Goal: Communication & Community: Answer question/provide support

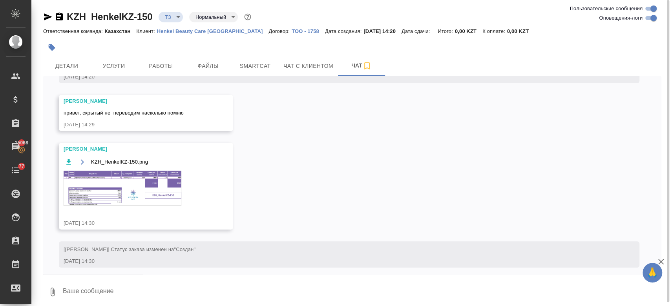
scroll to position [134, 0]
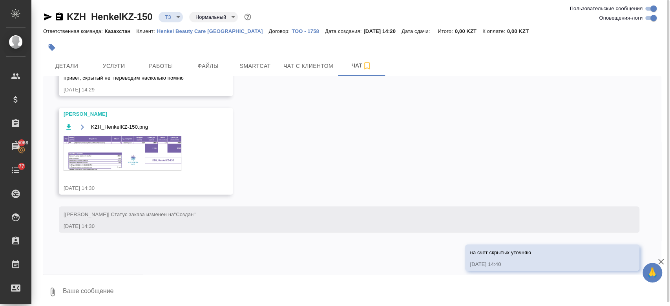
click at [213, 46] on div at bounding box center [249, 47] width 412 height 17
click at [130, 292] on textarea at bounding box center [361, 292] width 599 height 27
paste textarea "Скрытые нет, не переводим."
type textarea "Скрытые нет, не переводим."
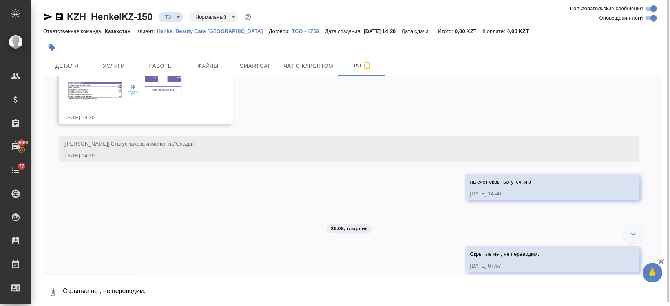
scroll to position [206, 0]
click at [130, 292] on textarea "Скрытые нет, не переводим." at bounding box center [361, 292] width 599 height 27
click at [148, 297] on textarea "Скрытые нет, не переводим." at bounding box center [361, 292] width 599 height 27
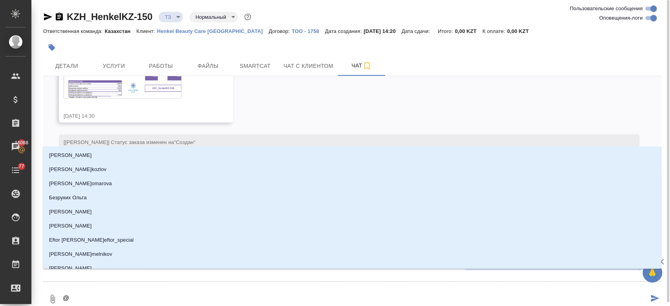
type textarea "@п"
type input "п"
type textarea "@пе"
type input "пе"
type textarea "@пет"
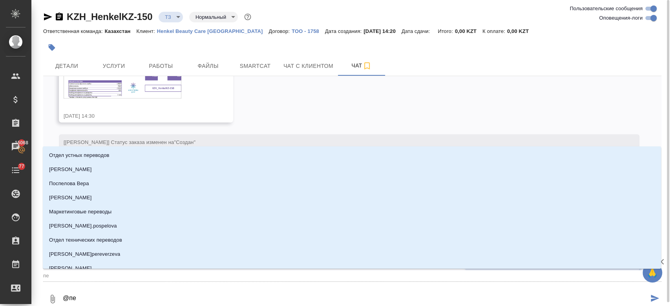
type input "пет"
type textarea "@петр"
type input "петр"
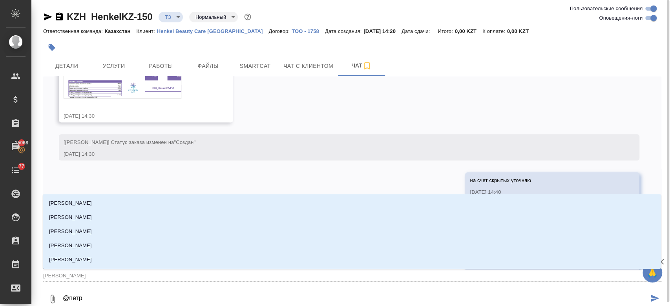
type textarea "@петро"
type input "петро"
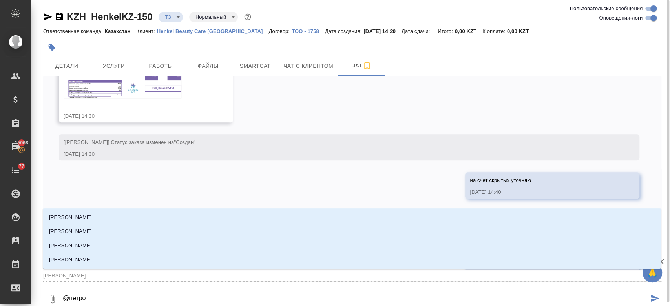
type textarea "@петров"
type input "петров"
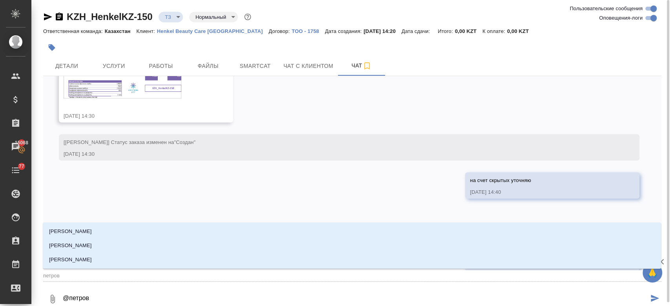
type textarea "@петрова"
type input "петрова"
type textarea "@петрова"
type input "петрова"
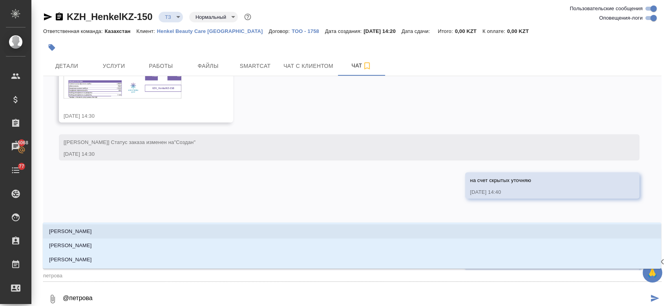
click at [109, 232] on li "Петрова Валерия" at bounding box center [352, 231] width 618 height 14
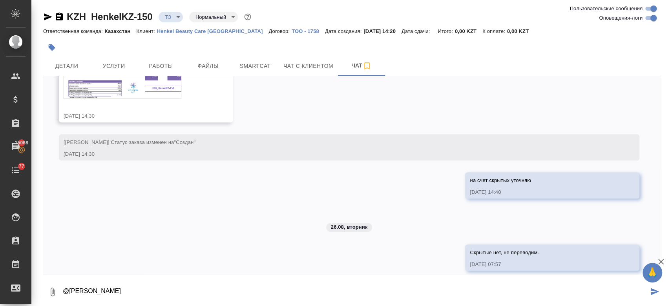
type textarea "@Петрова Валерия"
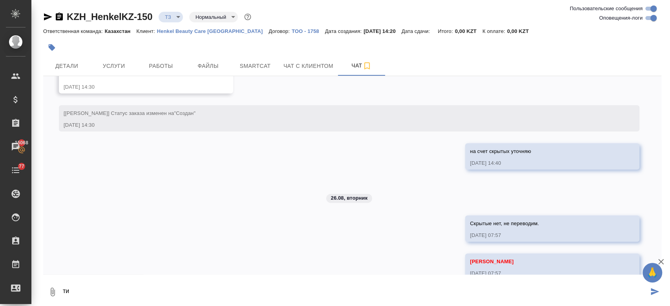
scroll to position [244, 0]
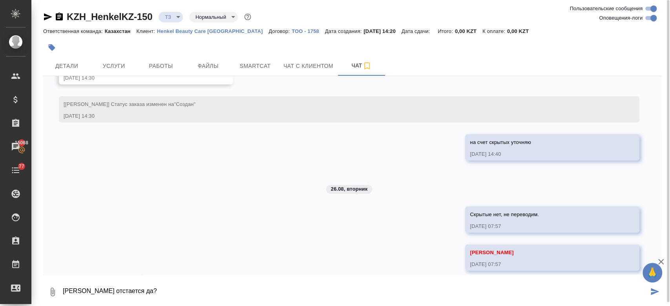
click at [88, 294] on textarea "тикет отстается да?" at bounding box center [355, 292] width 586 height 27
type textarea "тикет ос тается да?"
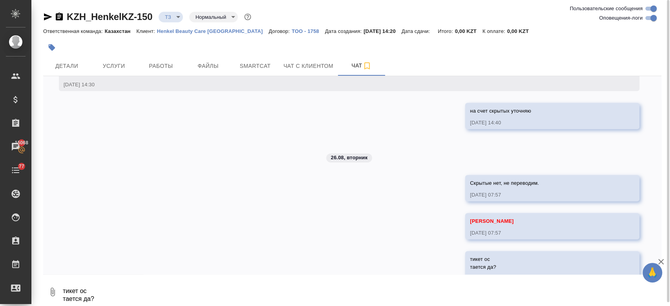
scroll to position [290, 0]
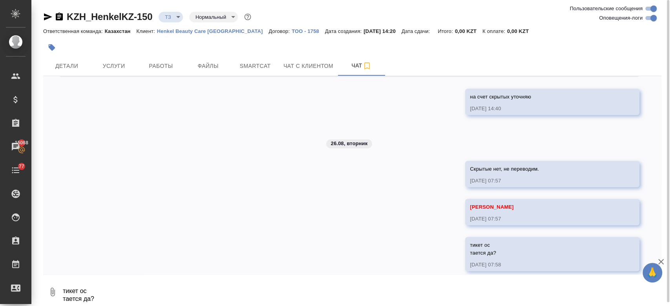
click at [124, 191] on div "25.08, понедельник [Кошербаева Назерке] Клиент оставил комментарий: "Все проект…" at bounding box center [352, 175] width 618 height 198
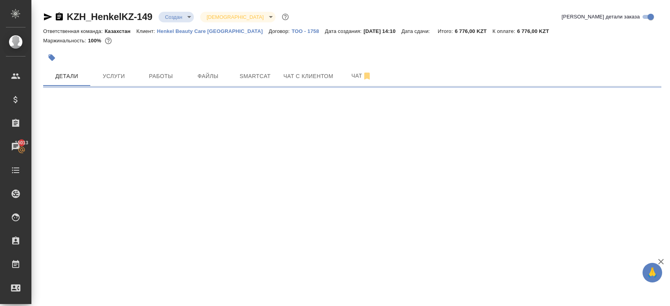
select select "RU"
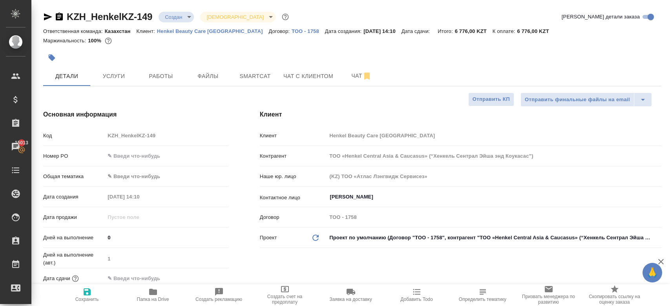
type textarea "x"
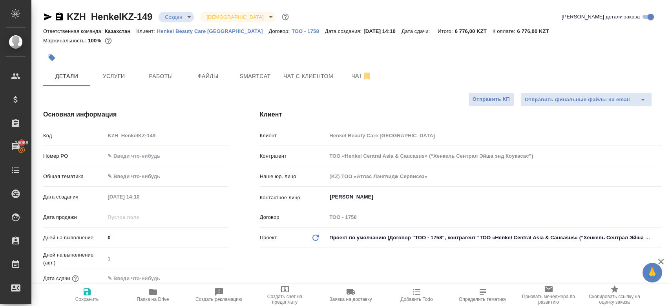
type textarea "x"
click at [210, 35] on div "Ответственная команда: Казахстан Клиент: Henkel Beauty Care Kazakhstan Договор:…" at bounding box center [352, 30] width 618 height 9
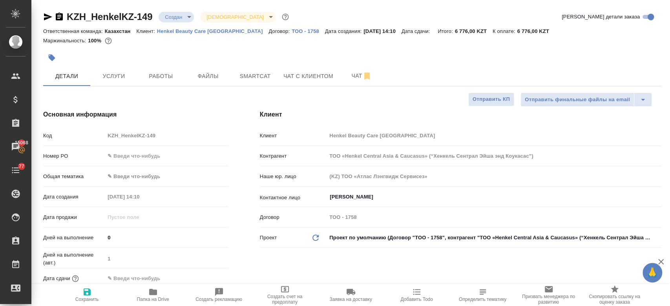
click at [202, 32] on p "Henkel Beauty Care [GEOGRAPHIC_DATA]" at bounding box center [213, 31] width 112 height 6
type textarea "x"
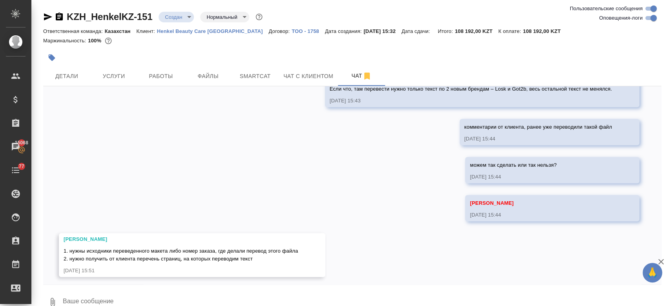
scroll to position [445, 0]
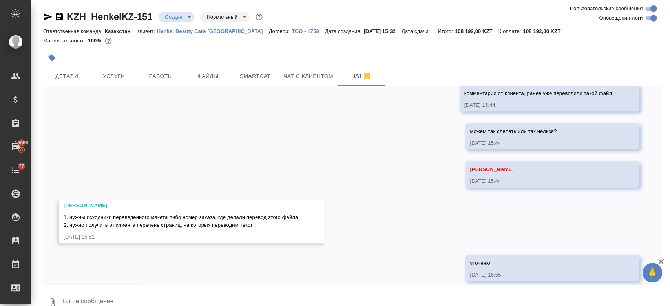
click at [343, 50] on div at bounding box center [249, 57] width 412 height 17
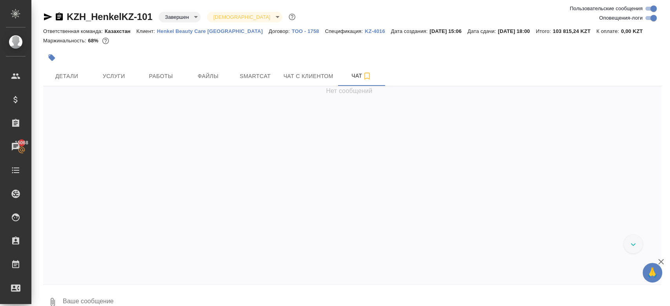
click at [380, 56] on div at bounding box center [249, 57] width 412 height 17
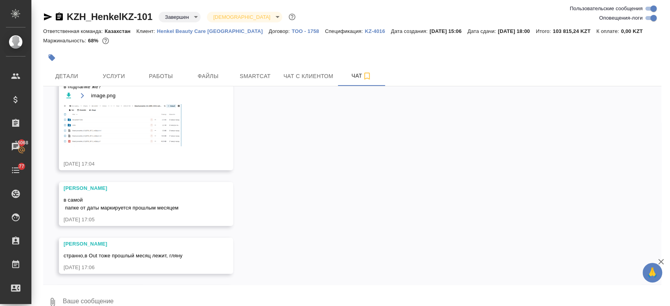
scroll to position [4021, 0]
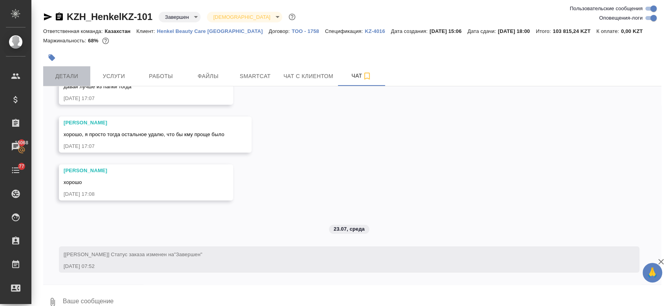
click at [77, 79] on span "Детали" at bounding box center [67, 76] width 38 height 10
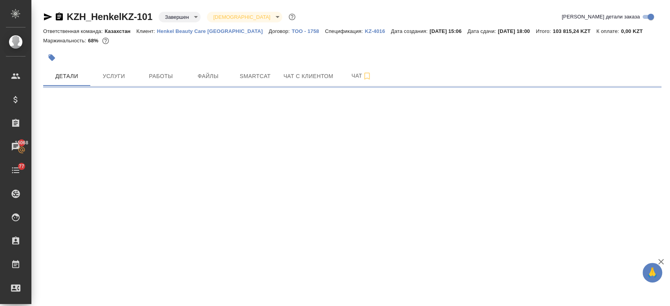
click at [377, 56] on div at bounding box center [249, 57] width 412 height 17
select select "RU"
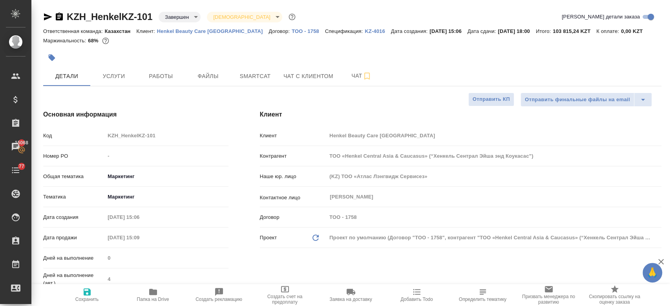
type textarea "x"
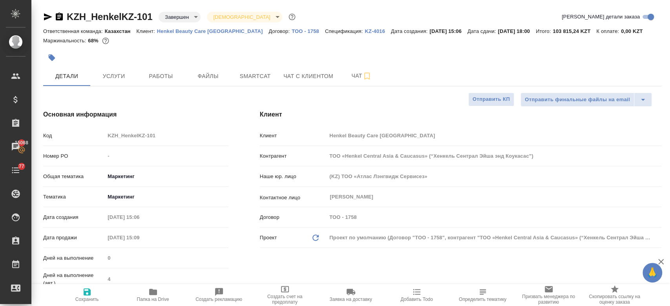
type textarea "x"
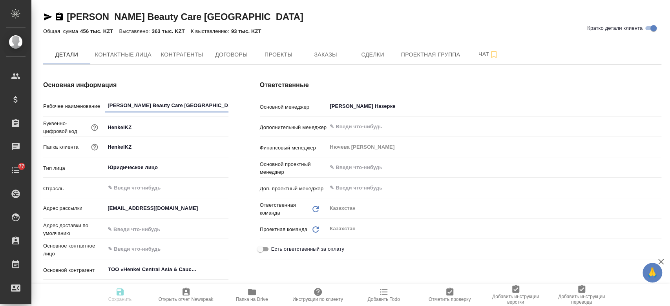
type textarea "x"
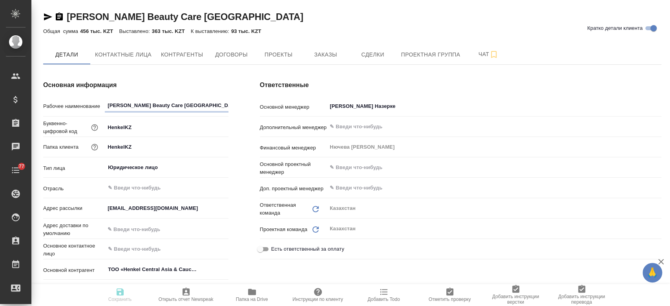
type textarea "x"
click at [317, 51] on span "Заказы" at bounding box center [325, 55] width 38 height 10
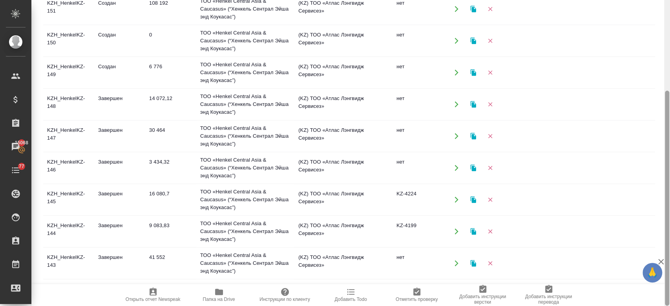
drag, startPoint x: 669, startPoint y: 120, endPoint x: 669, endPoint y: 58, distance: 62.4
click at [669, 58] on div at bounding box center [667, 153] width 6 height 306
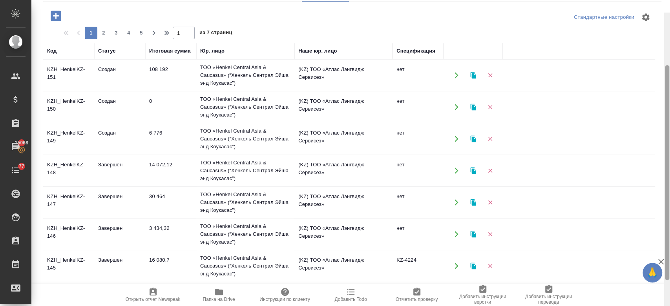
scroll to position [55, 0]
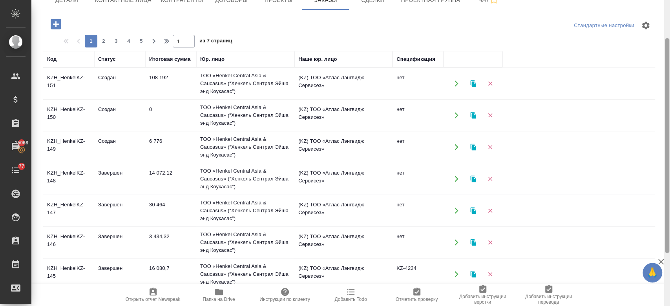
drag, startPoint x: 668, startPoint y: 116, endPoint x: 669, endPoint y: 64, distance: 52.6
click at [669, 64] on div at bounding box center [667, 153] width 6 height 306
click at [104, 39] on span "2" at bounding box center [103, 41] width 13 height 8
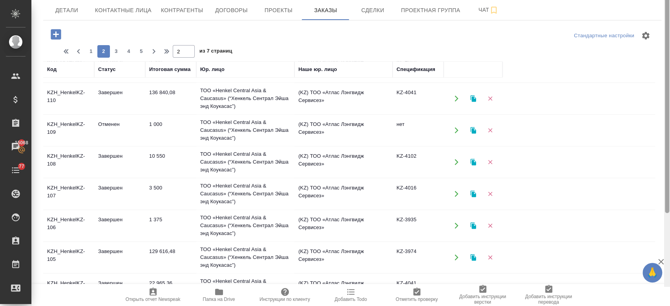
scroll to position [24, 0]
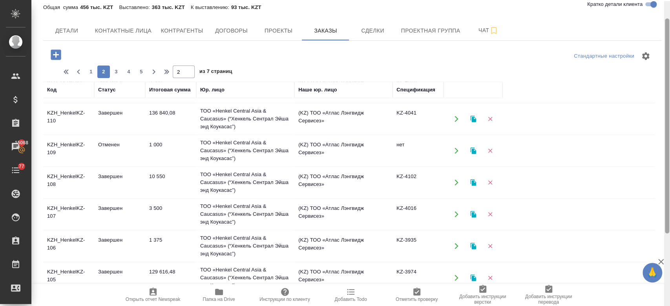
drag, startPoint x: 667, startPoint y: 121, endPoint x: 669, endPoint y: 47, distance: 74.2
click at [669, 47] on div at bounding box center [667, 154] width 6 height 306
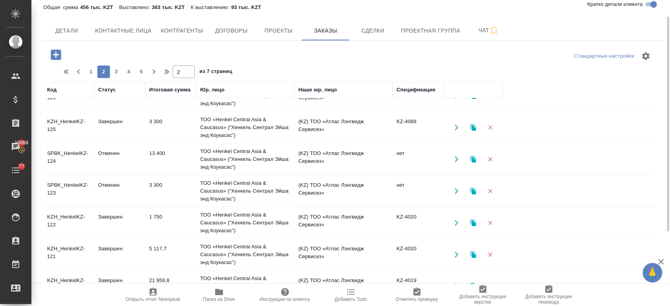
scroll to position [0, 0]
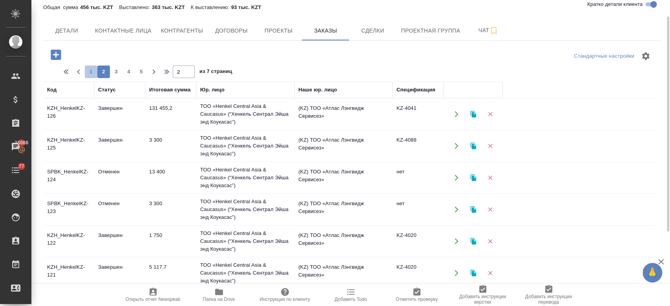
click at [91, 74] on span "1" at bounding box center [91, 72] width 13 height 8
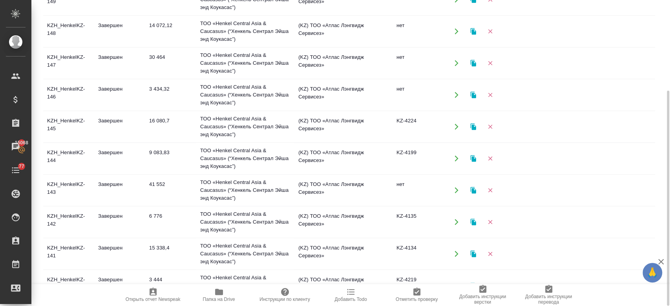
scroll to position [88, 0]
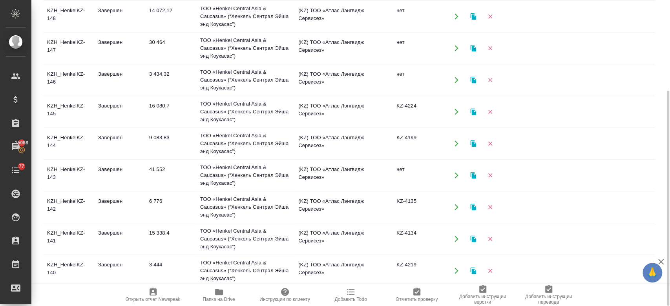
click at [95, 205] on td "Завершен" at bounding box center [119, 206] width 51 height 27
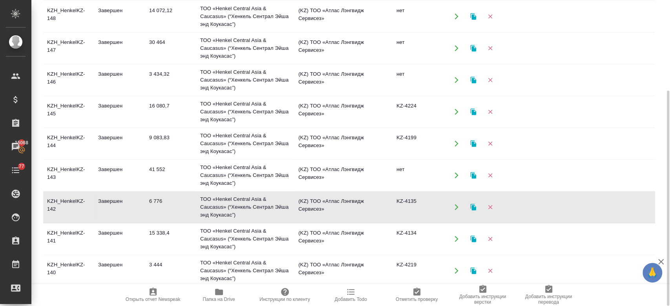
click at [95, 205] on td "Завершен" at bounding box center [119, 206] width 51 height 27
click at [144, 244] on td "Завершен" at bounding box center [119, 238] width 51 height 27
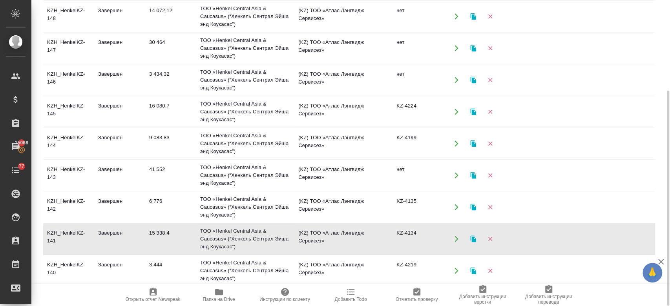
click at [144, 244] on td "Завершен" at bounding box center [119, 238] width 51 height 27
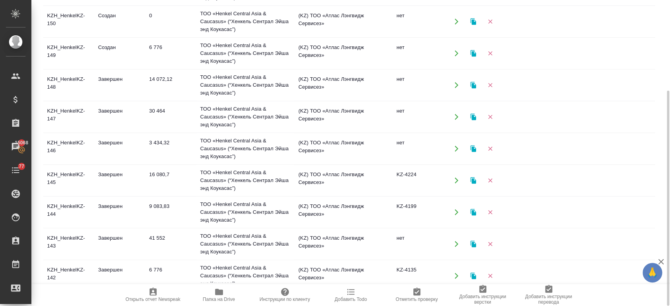
scroll to position [0, 0]
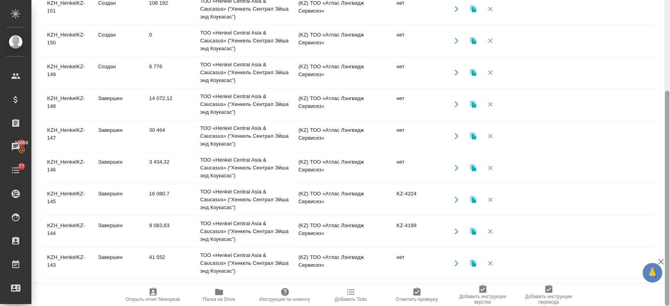
drag, startPoint x: 669, startPoint y: 135, endPoint x: 669, endPoint y: 29, distance: 105.9
click at [669, 29] on div at bounding box center [667, 153] width 6 height 306
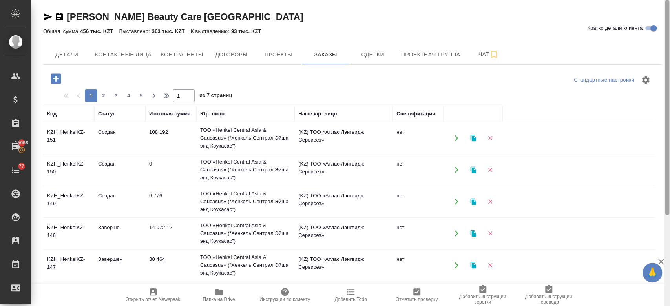
drag, startPoint x: 667, startPoint y: 112, endPoint x: 669, endPoint y: -17, distance: 129.1
click at [669, 0] on html "🙏 .cls-1 fill:#fff; AWATERA Kosherbayeva Nazerke Клиенты Спецификации Заказы 15…" at bounding box center [335, 153] width 670 height 306
drag, startPoint x: 667, startPoint y: 173, endPoint x: 667, endPoint y: 20, distance: 153.4
click at [667, 20] on div at bounding box center [667, 107] width 4 height 215
click at [103, 97] on span "2" at bounding box center [103, 96] width 13 height 8
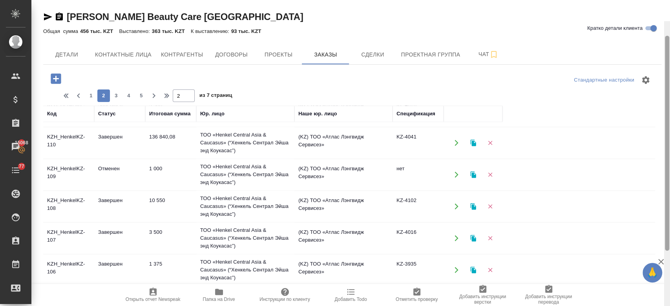
drag, startPoint x: 665, startPoint y: 158, endPoint x: 669, endPoint y: -46, distance: 204.0
click at [669, 0] on html "🙏 .cls-1 fill:#fff; AWATERA Kosherbayeva Nazerke Клиенты Спецификации Заказы 15…" at bounding box center [335, 153] width 670 height 306
click at [118, 96] on span "3" at bounding box center [116, 96] width 13 height 8
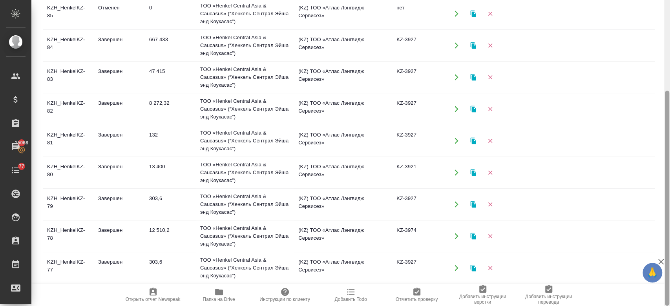
click at [669, 137] on div at bounding box center [667, 153] width 6 height 306
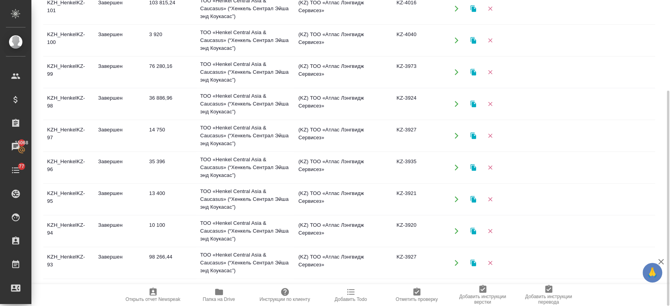
scroll to position [0, 0]
drag, startPoint x: 669, startPoint y: 137, endPoint x: 669, endPoint y: 100, distance: 36.1
click at [669, 100] on div at bounding box center [667, 153] width 6 height 306
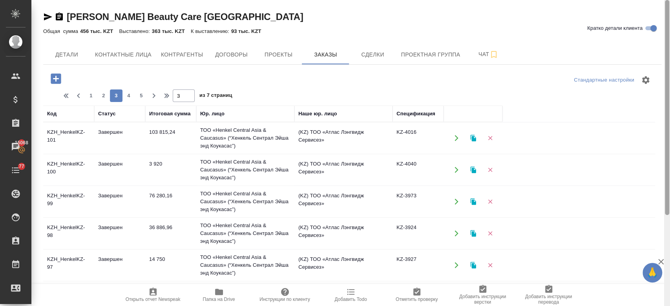
drag, startPoint x: 665, startPoint y: 127, endPoint x: 669, endPoint y: 15, distance: 112.7
click at [669, 15] on div at bounding box center [667, 153] width 6 height 306
click at [128, 94] on span "4" at bounding box center [128, 96] width 13 height 8
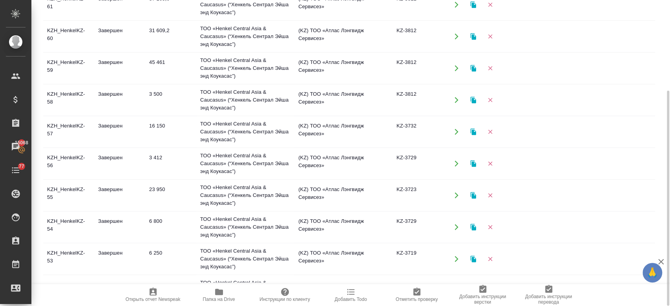
scroll to position [504, 0]
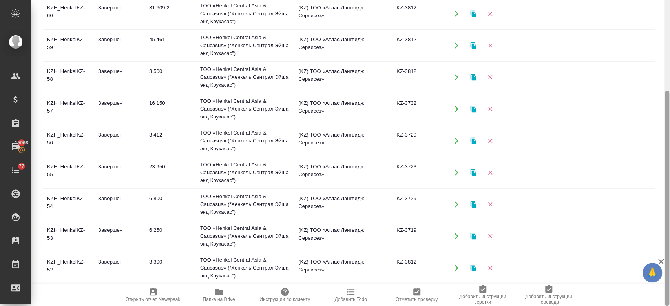
drag, startPoint x: 668, startPoint y: 213, endPoint x: 669, endPoint y: 57, distance: 155.7
click at [669, 55] on div at bounding box center [667, 153] width 6 height 306
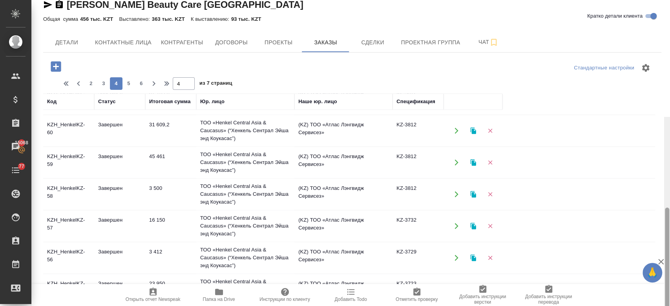
scroll to position [0, 0]
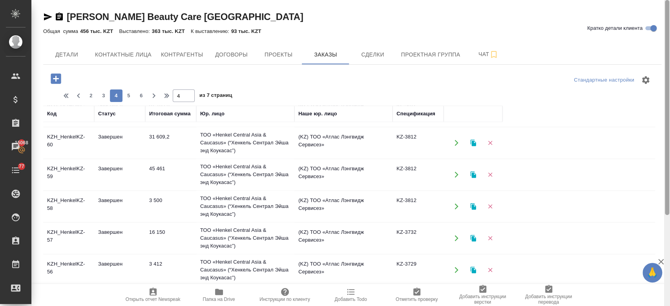
drag, startPoint x: 668, startPoint y: 146, endPoint x: 669, endPoint y: -19, distance: 164.8
click at [669, 0] on html "🙏 .cls-1 fill:#fff; AWATERA Kosherbayeva Nazerke Клиенты Спецификации Заказы 15…" at bounding box center [335, 153] width 670 height 306
click at [126, 99] on span "5" at bounding box center [128, 96] width 13 height 8
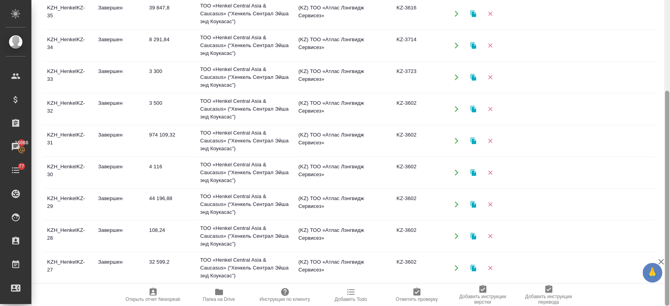
drag, startPoint x: 669, startPoint y: 98, endPoint x: 668, endPoint y: 121, distance: 23.1
click at [668, 121] on div at bounding box center [667, 153] width 6 height 306
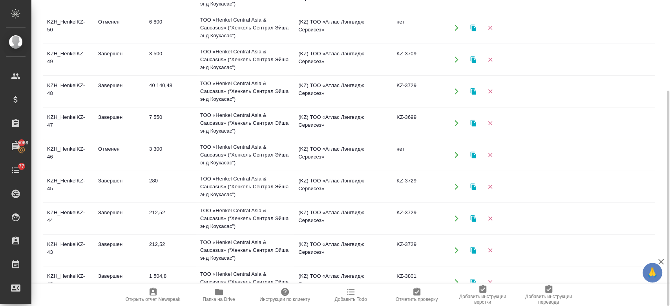
scroll to position [0, 0]
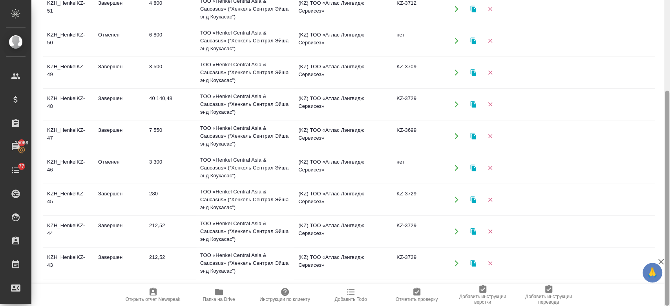
drag, startPoint x: 669, startPoint y: 153, endPoint x: 669, endPoint y: 119, distance: 33.7
click at [669, 119] on div at bounding box center [667, 153] width 6 height 306
drag, startPoint x: 668, startPoint y: 145, endPoint x: 668, endPoint y: 116, distance: 29.0
click at [668, 116] on div at bounding box center [667, 153] width 6 height 306
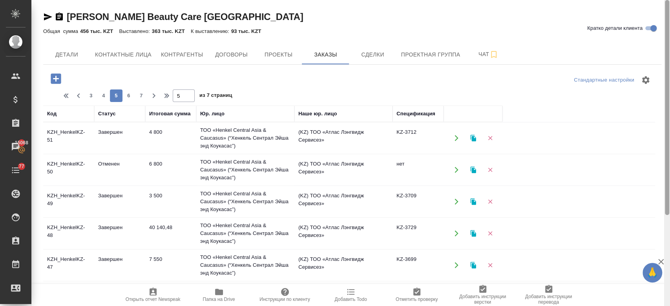
drag, startPoint x: 668, startPoint y: 117, endPoint x: 669, endPoint y: -16, distance: 133.0
click at [669, 0] on html "🙏 .cls-1 fill:#fff; AWATERA Kosherbayeva Nazerke Клиенты Спецификации Заказы 15…" at bounding box center [335, 153] width 670 height 306
click at [125, 94] on span "6" at bounding box center [128, 96] width 13 height 8
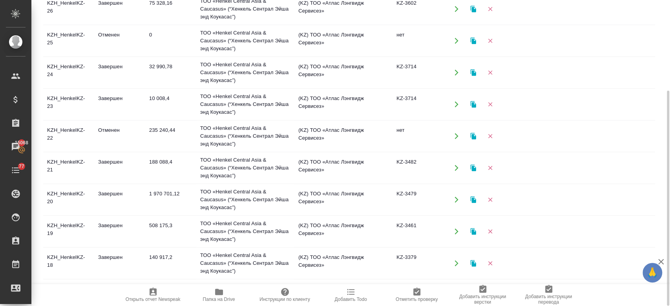
click at [663, 165] on div "Henkel Beauty Care Kazakhstan Кратко детали клиента Общая сумма 456 тыс. KZT Вы…" at bounding box center [352, 88] width 627 height 435
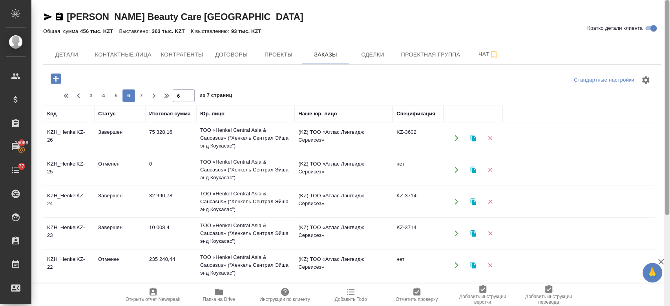
drag, startPoint x: 667, startPoint y: 166, endPoint x: 669, endPoint y: -7, distance: 173.0
click at [669, 0] on html "🙏 .cls-1 fill:#fff; AWATERA Kosherbayeva Nazerke Клиенты Спецификации Заказы 15…" at bounding box center [335, 153] width 670 height 306
click at [142, 93] on span "7" at bounding box center [141, 96] width 13 height 8
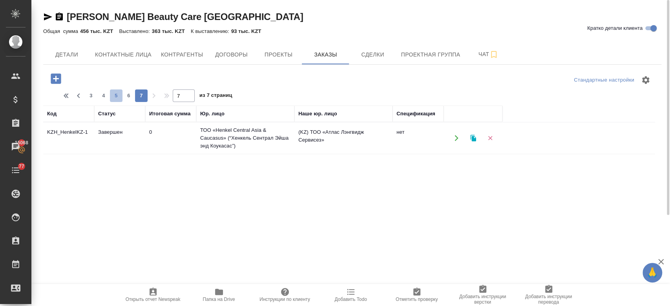
click at [113, 97] on span "5" at bounding box center [116, 96] width 13 height 8
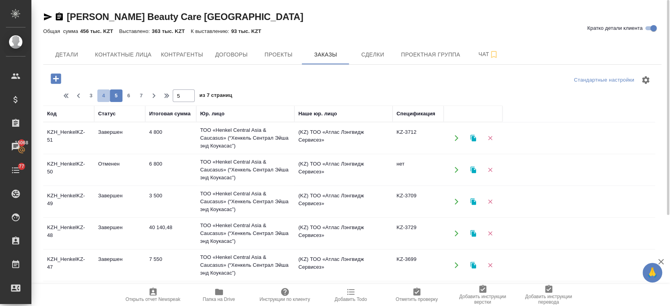
click at [104, 98] on span "4" at bounding box center [103, 96] width 13 height 8
drag, startPoint x: 667, startPoint y: 140, endPoint x: 669, endPoint y: 45, distance: 95.0
click at [669, 45] on div at bounding box center [667, 157] width 6 height 306
click at [70, 142] on td "KZH_HenkelKZ-76" at bounding box center [68, 137] width 51 height 27
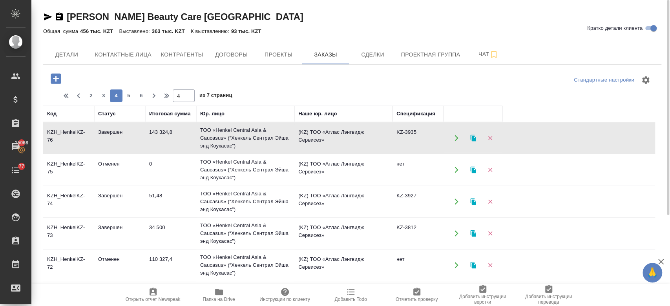
click at [70, 142] on td "KZH_HenkelKZ-76" at bounding box center [68, 137] width 51 height 27
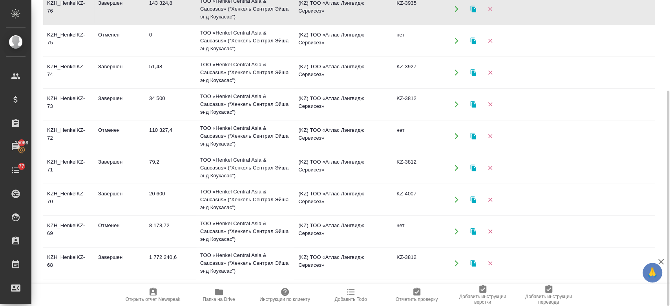
drag, startPoint x: 668, startPoint y: 111, endPoint x: 663, endPoint y: 22, distance: 89.2
click at [663, 22] on div "Henkel Beauty Care Kazakhstan Кратко детали клиента Общая сумма 456 тыс. KZT Вы…" at bounding box center [350, 153] width 638 height 306
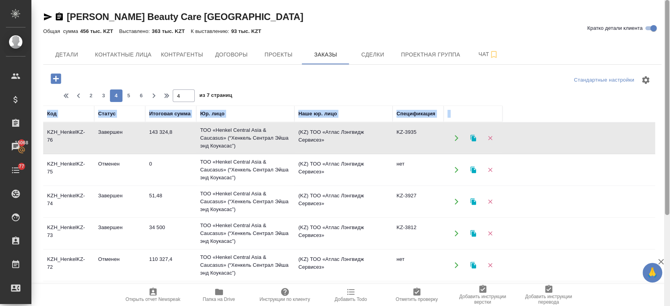
drag, startPoint x: 665, startPoint y: 99, endPoint x: 663, endPoint y: -37, distance: 136.2
click at [663, 0] on html "🙏 .cls-1 fill:#fff; AWATERA Kosherbayeva Nazerke Клиенты Спецификации Заказы 15…" at bounding box center [335, 153] width 670 height 306
click at [102, 96] on span "3" at bounding box center [103, 96] width 13 height 8
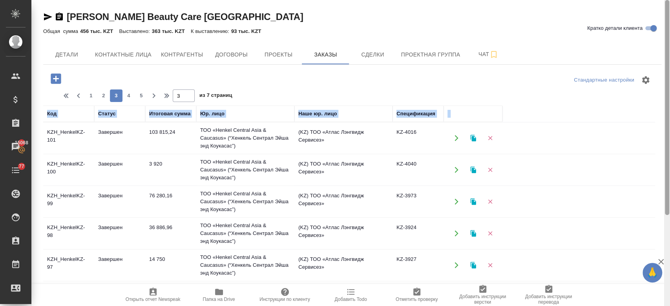
drag, startPoint x: 667, startPoint y: 139, endPoint x: 624, endPoint y: -46, distance: 189.3
click at [624, 0] on html "🙏 .cls-1 fill:#fff; AWATERA Kosherbayeva Nazerke Клиенты Спецификации Заказы 15…" at bounding box center [335, 153] width 670 height 306
click at [107, 93] on span "2" at bounding box center [103, 96] width 13 height 8
drag, startPoint x: 666, startPoint y: 113, endPoint x: 669, endPoint y: -46, distance: 158.9
click at [669, 0] on html "🙏 .cls-1 fill:#fff; AWATERA Kosherbayeva Nazerke Клиенты Спецификации Заказы 15…" at bounding box center [335, 153] width 670 height 306
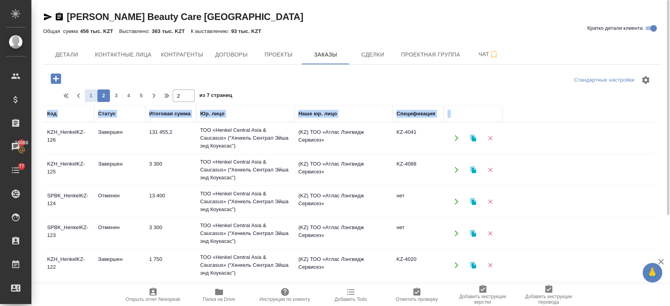
click at [87, 93] on span "1" at bounding box center [91, 96] width 13 height 8
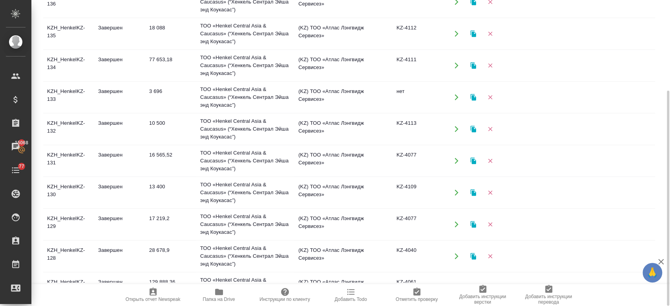
scroll to position [504, 0]
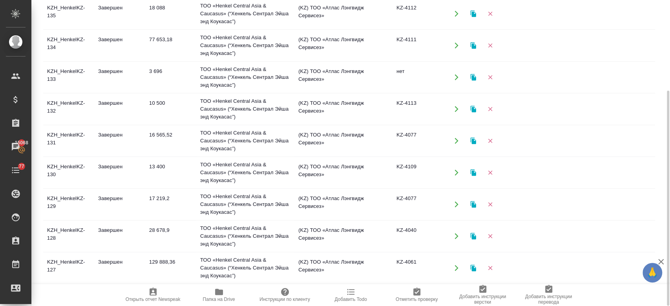
click at [655, 184] on div "Код Статус Итоговая сумма Юр. лицо Наше юр. лицо Спецификация KZH_HenkelKZ-151 …" at bounding box center [352, 129] width 618 height 306
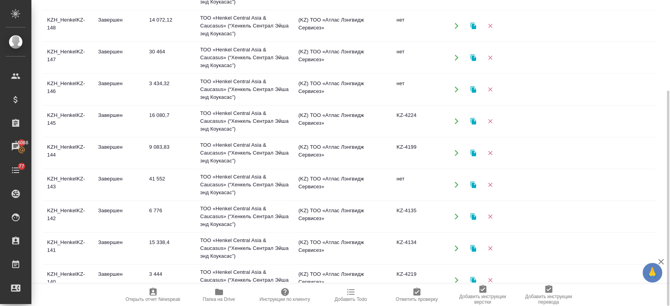
scroll to position [0, 0]
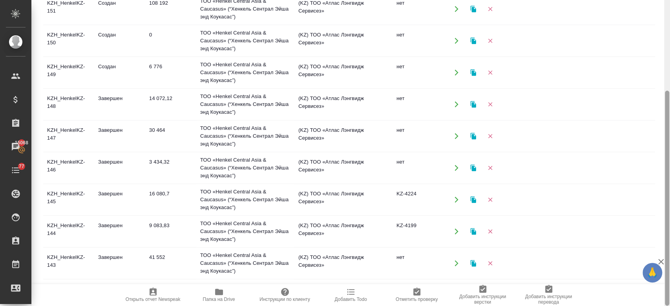
drag, startPoint x: 668, startPoint y: 140, endPoint x: 664, endPoint y: 81, distance: 59.4
click at [666, 69] on div at bounding box center [667, 153] width 6 height 306
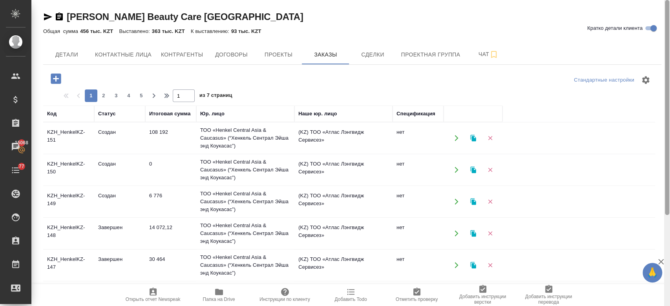
drag, startPoint x: 666, startPoint y: 99, endPoint x: 665, endPoint y: -25, distance: 123.6
click at [665, 0] on html "🙏 .cls-1 fill:#fff; AWATERA Kosherbayeva Nazerke Клиенты Спецификации Заказы 15…" at bounding box center [335, 153] width 670 height 306
click at [120, 93] on span "3" at bounding box center [116, 96] width 13 height 8
type input "3"
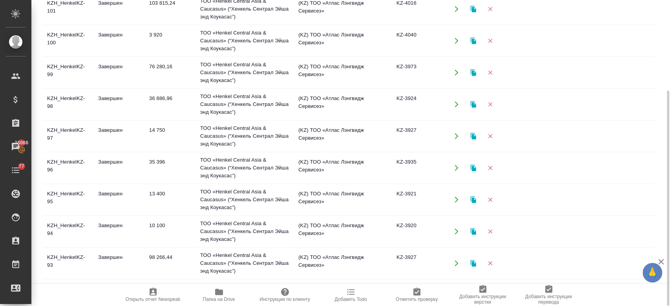
scroll to position [63, 0]
drag, startPoint x: 655, startPoint y: 80, endPoint x: 657, endPoint y: 121, distance: 41.3
click at [657, 121] on div "Код Статус Итоговая сумма Юр. лицо Наше юр. лицо Спецификация KZH_HenkelKZ-101 …" at bounding box center [352, 129] width 618 height 306
drag, startPoint x: 657, startPoint y: 124, endPoint x: 661, endPoint y: 170, distance: 46.4
click at [661, 170] on div "Код Статус Итоговая сумма Юр. лицо Наше юр. лицо Спецификация KZH_HenkelKZ-101 …" at bounding box center [352, 129] width 618 height 306
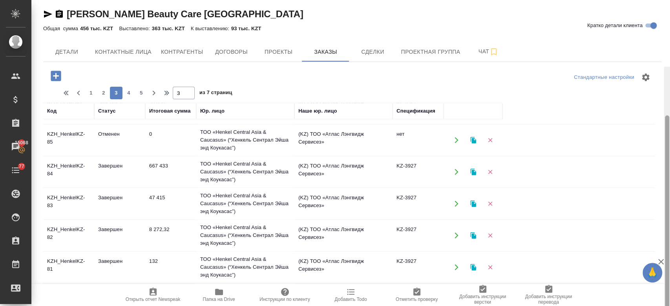
scroll to position [0, 0]
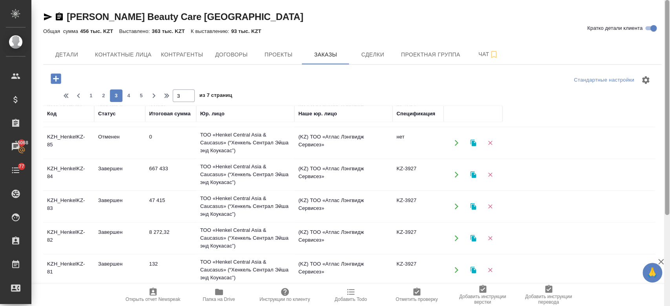
drag, startPoint x: 667, startPoint y: 240, endPoint x: 669, endPoint y: 7, distance: 233.4
click at [669, 7] on div at bounding box center [667, 153] width 6 height 306
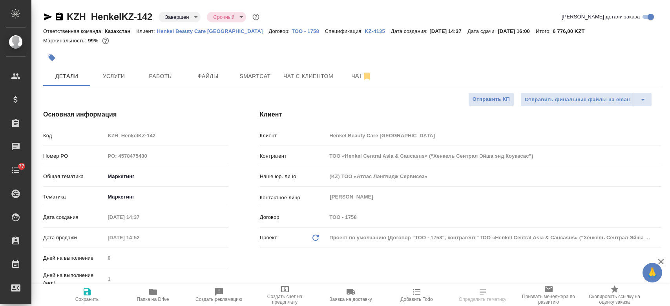
select select "RU"
click at [184, 40] on div "Маржинальность: 99%" at bounding box center [352, 41] width 618 height 10
click at [364, 33] on p "KZ-4135" at bounding box center [377, 31] width 26 height 6
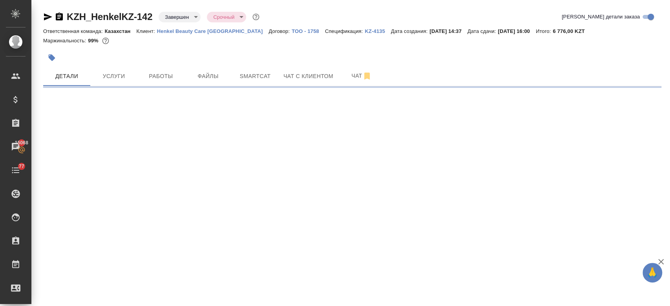
select select "RU"
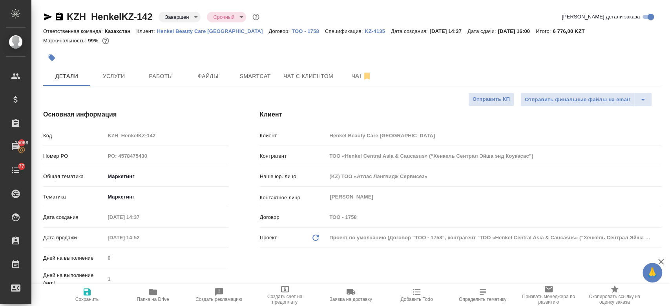
type textarea "x"
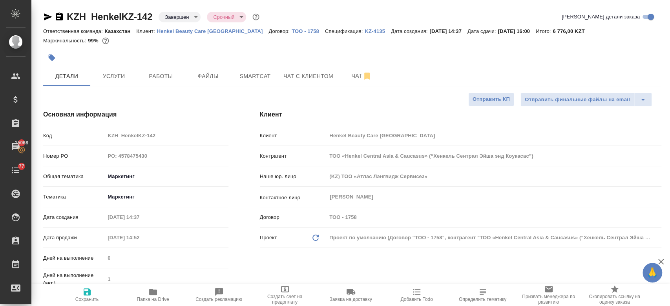
type textarea "x"
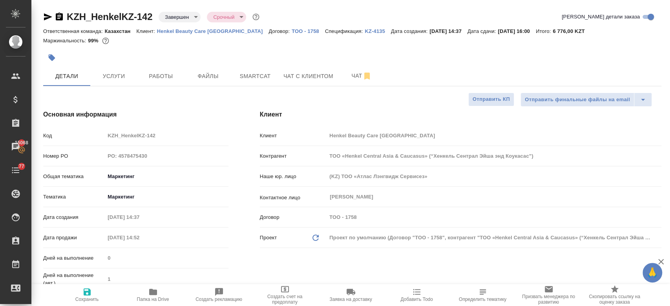
type textarea "x"
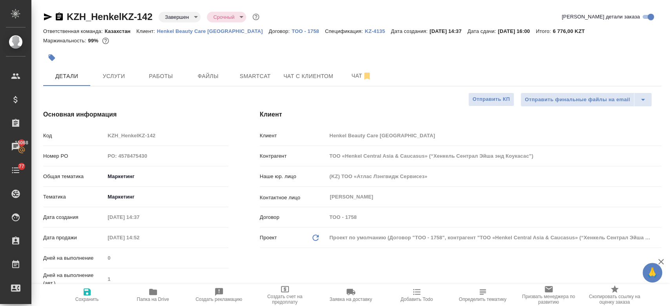
type textarea "x"
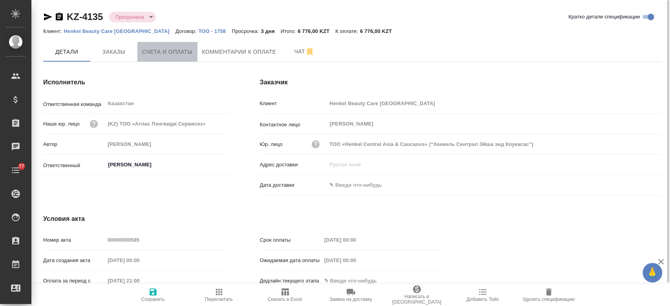
click at [169, 59] on button "Счета и оплаты" at bounding box center [167, 52] width 60 height 20
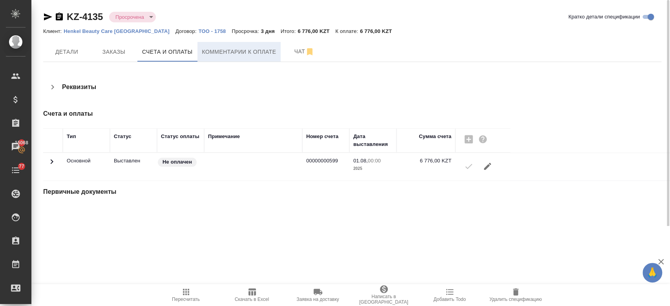
click at [239, 52] on span "Комментарии к оплате" at bounding box center [239, 52] width 74 height 10
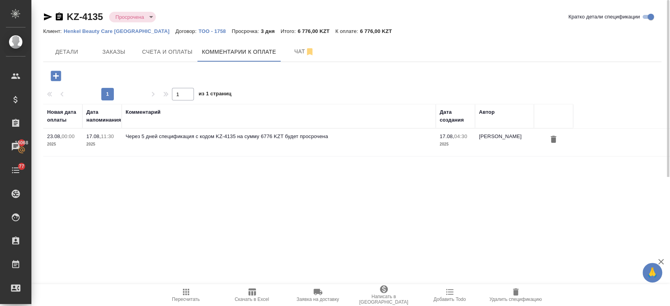
click at [51, 74] on icon "button" at bounding box center [56, 76] width 10 height 10
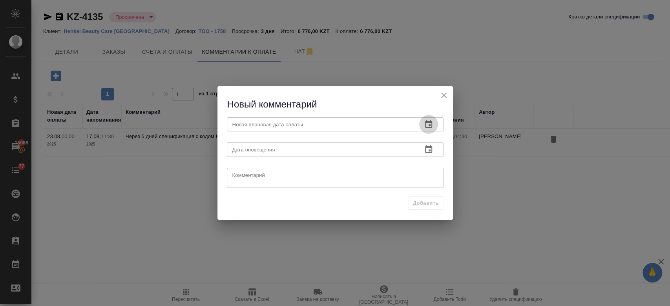
click at [430, 127] on icon "button" at bounding box center [428, 124] width 9 height 9
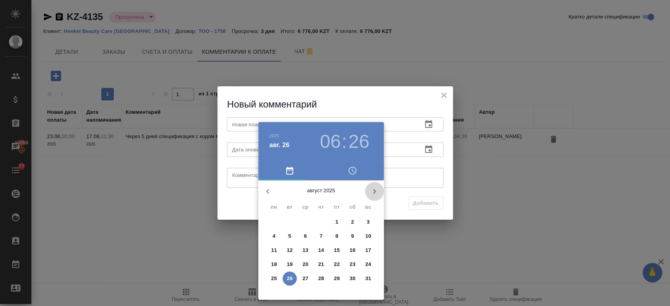
click at [376, 194] on icon "button" at bounding box center [374, 191] width 9 height 9
click at [336, 221] on p "5" at bounding box center [336, 222] width 3 height 8
type input "[DATE] 06:26"
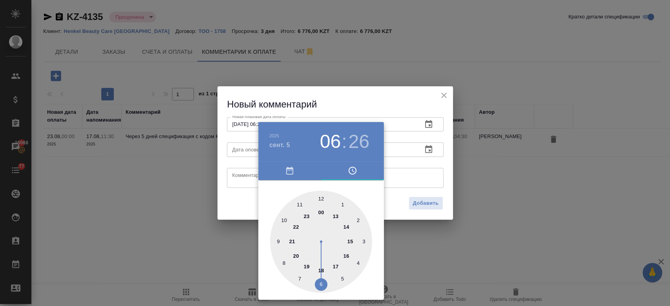
click at [427, 149] on div at bounding box center [335, 153] width 670 height 306
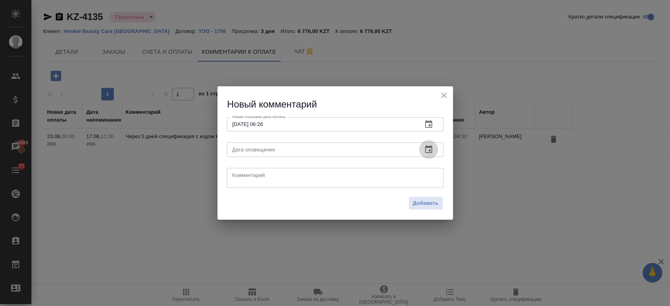
click at [427, 149] on icon "button" at bounding box center [428, 149] width 9 height 9
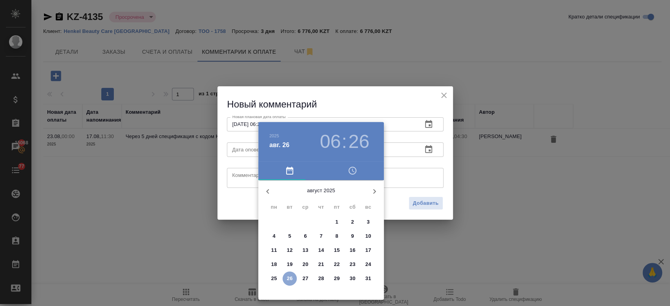
click at [287, 279] on p "26" at bounding box center [290, 279] width 6 height 8
type input "26.08.2025 06:26"
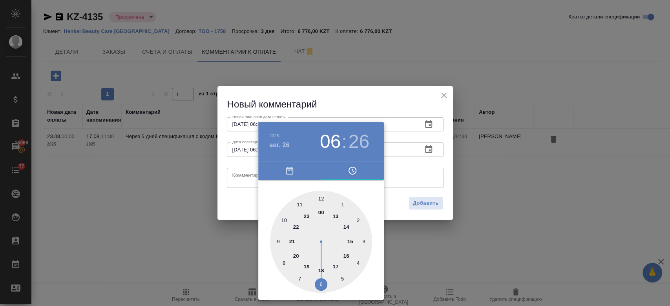
click at [243, 180] on div at bounding box center [335, 153] width 670 height 306
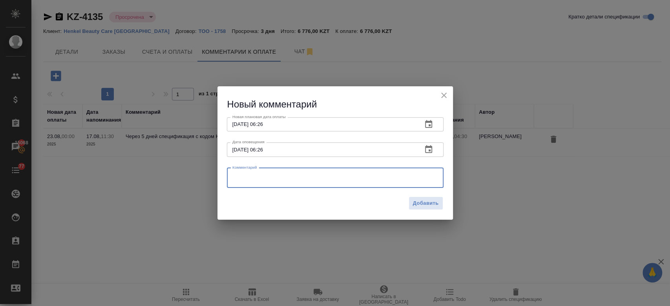
click at [243, 180] on textarea at bounding box center [335, 178] width 206 height 12
type textarea "отправила напоминание об оплате."
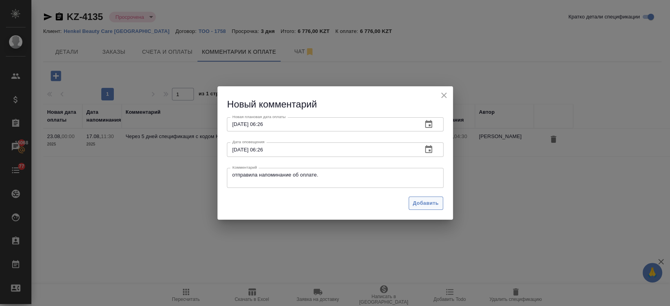
drag, startPoint x: 422, startPoint y: 211, endPoint x: 418, endPoint y: 207, distance: 5.8
click at [418, 207] on div "Добавить" at bounding box center [334, 206] width 235 height 27
click at [418, 207] on span "Добавить" at bounding box center [426, 203] width 26 height 9
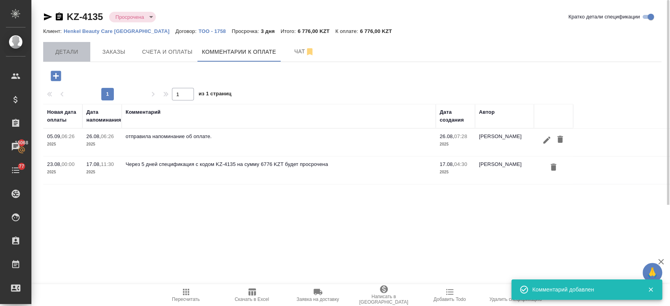
click at [82, 49] on span "Детали" at bounding box center [67, 52] width 38 height 10
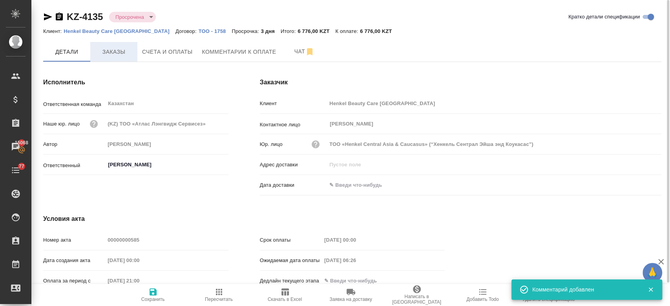
click at [116, 56] on span "Заказы" at bounding box center [114, 52] width 38 height 10
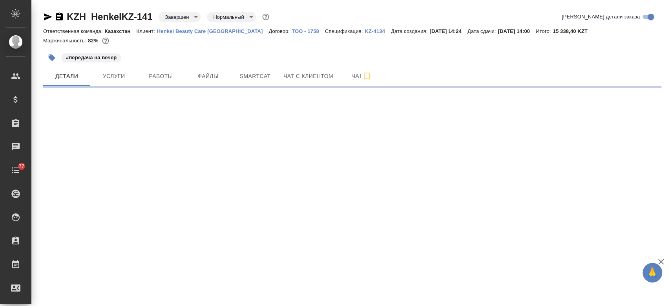
select select "RU"
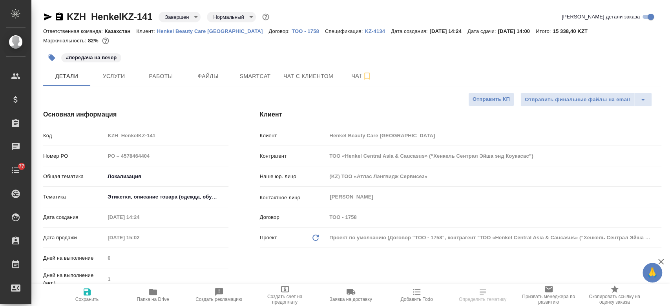
type textarea "x"
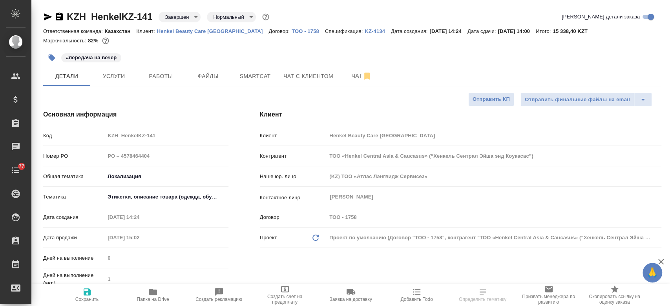
type textarea "x"
click at [364, 30] on p "KZ-4134" at bounding box center [377, 31] width 26 height 6
type textarea "x"
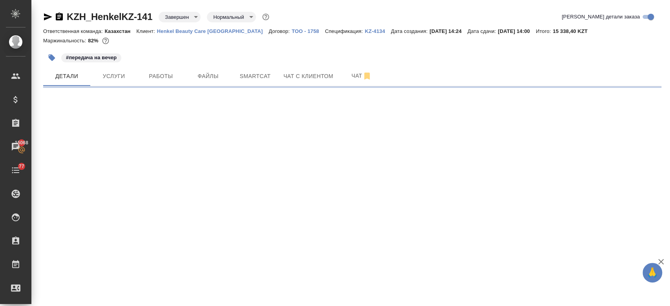
select select "RU"
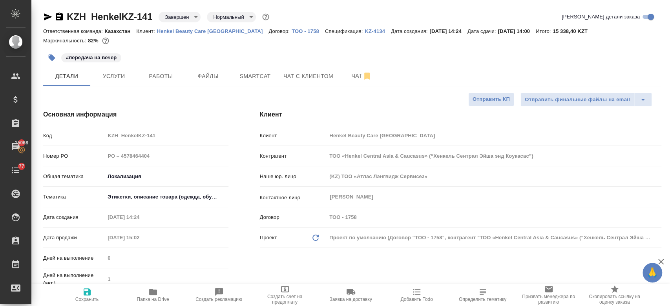
type textarea "x"
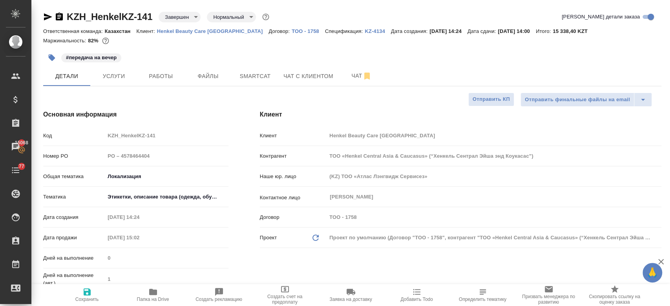
type textarea "x"
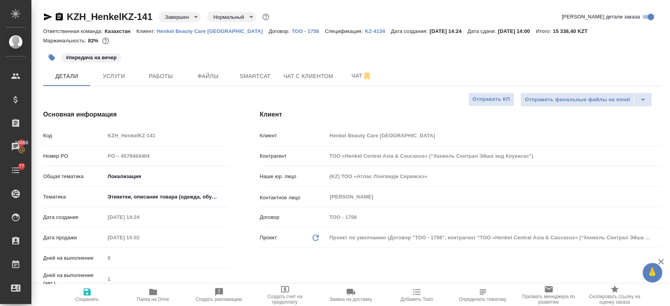
type textarea "x"
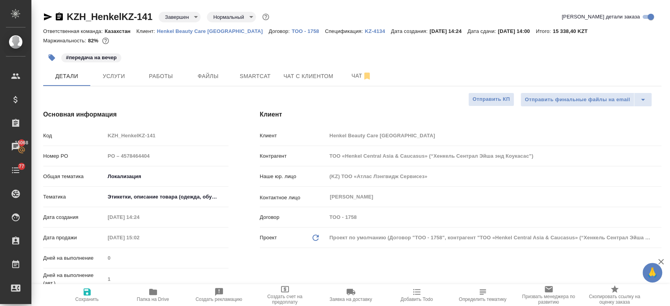
type textarea "x"
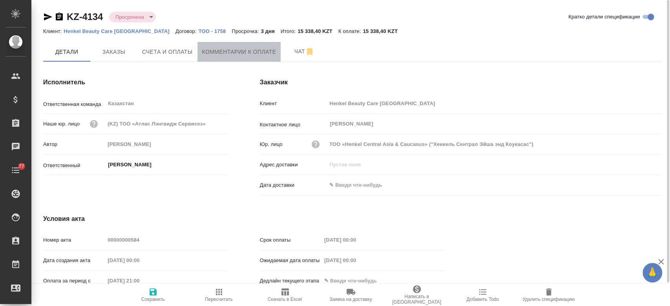
click at [231, 53] on span "Комментарии к оплате" at bounding box center [239, 52] width 74 height 10
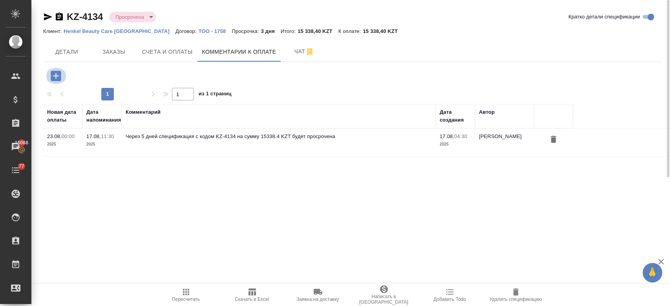
click at [61, 74] on icon "button" at bounding box center [56, 76] width 14 height 14
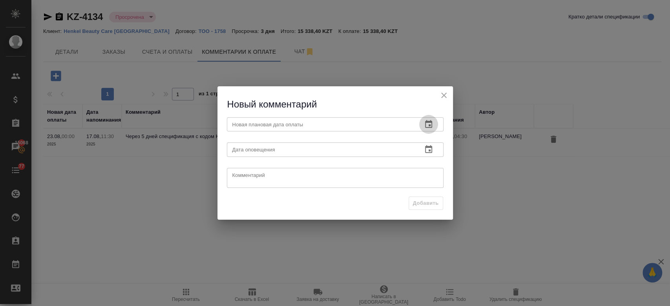
click at [433, 124] on button "button" at bounding box center [428, 124] width 19 height 19
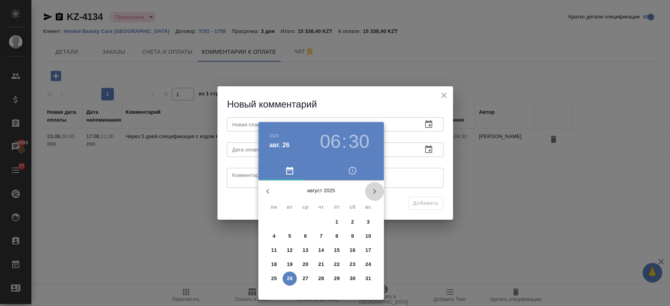
click at [371, 190] on icon "button" at bounding box center [374, 191] width 9 height 9
click at [337, 217] on button "5" at bounding box center [337, 222] width 14 height 14
type input "[DATE] 06:30"
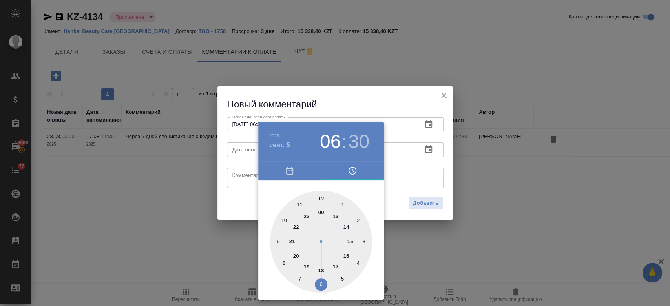
click at [411, 213] on div at bounding box center [335, 153] width 670 height 306
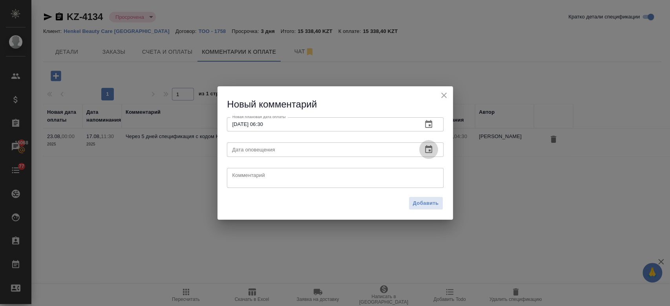
click at [424, 152] on icon "button" at bounding box center [428, 149] width 9 height 9
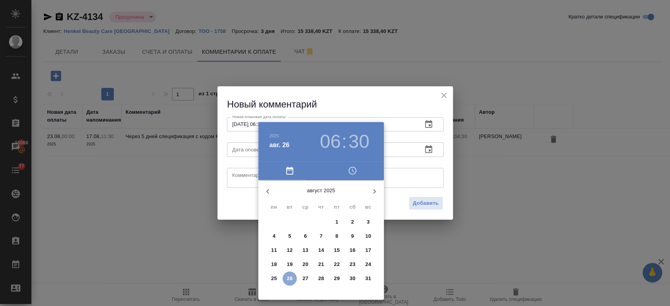
click at [290, 277] on p "26" at bounding box center [290, 279] width 6 height 8
type input "[DATE] 06:30"
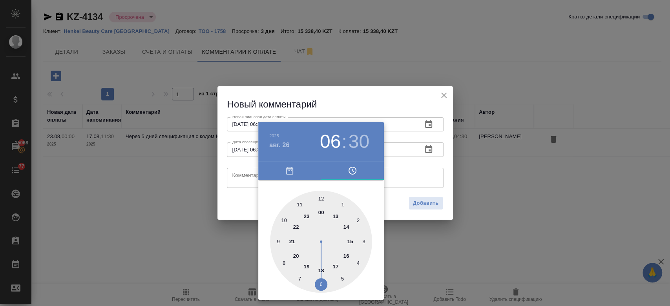
click at [423, 253] on div at bounding box center [335, 153] width 670 height 306
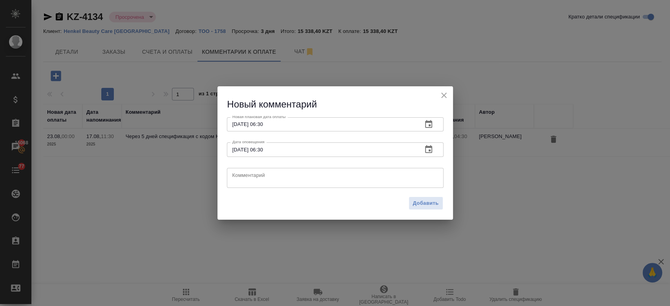
click at [397, 184] on div "x Комментарий" at bounding box center [335, 178] width 217 height 20
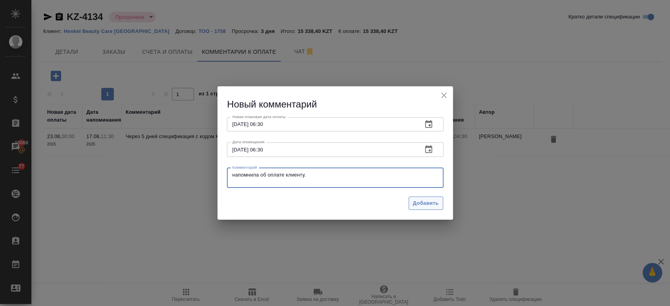
type textarea "напомнила об оплате клиенту."
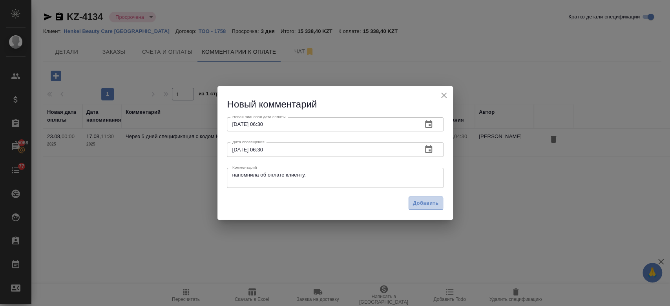
click at [430, 203] on span "Добавить" at bounding box center [426, 203] width 26 height 9
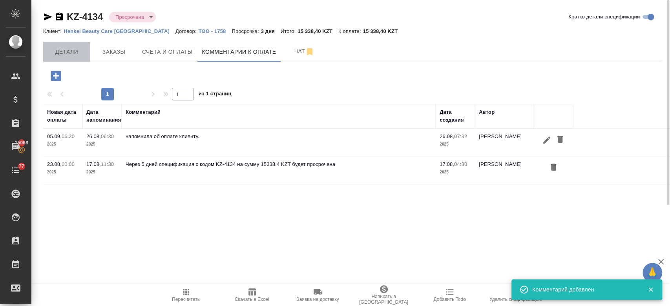
click at [71, 58] on button "Детали" at bounding box center [66, 52] width 47 height 20
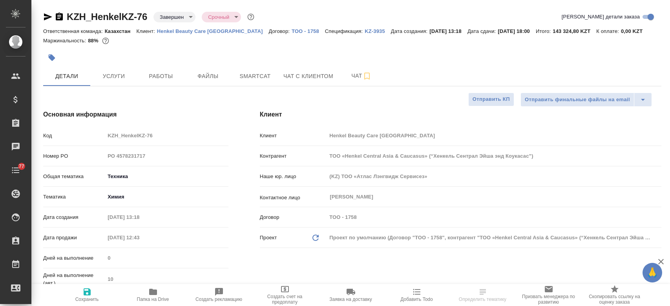
select select "RU"
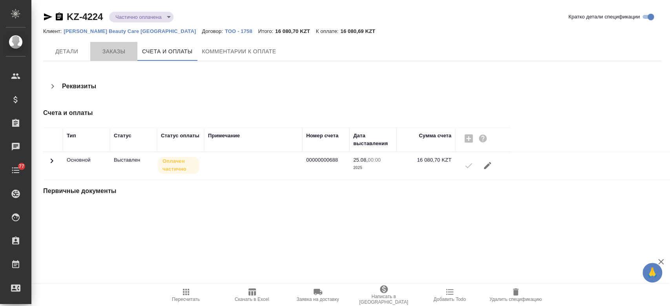
click at [116, 59] on button "Заказы" at bounding box center [113, 51] width 47 height 19
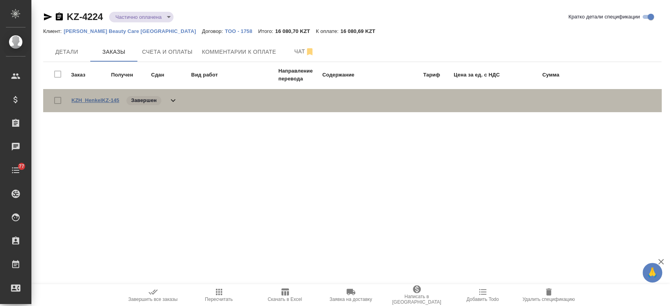
click at [95, 99] on link "KZH_HenkelKZ-145" at bounding box center [95, 100] width 48 height 6
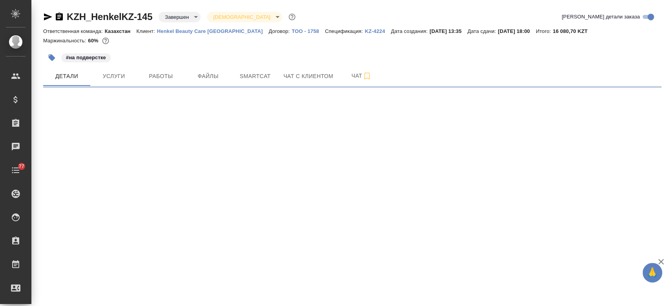
select select "RU"
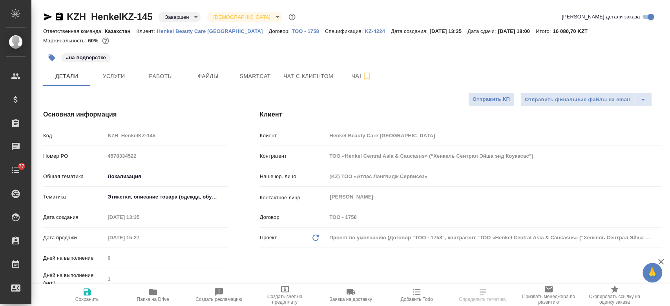
type textarea "x"
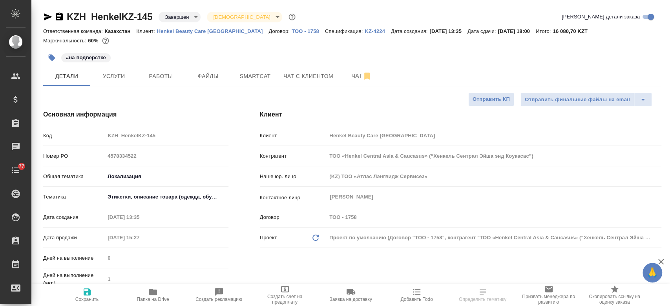
type textarea "x"
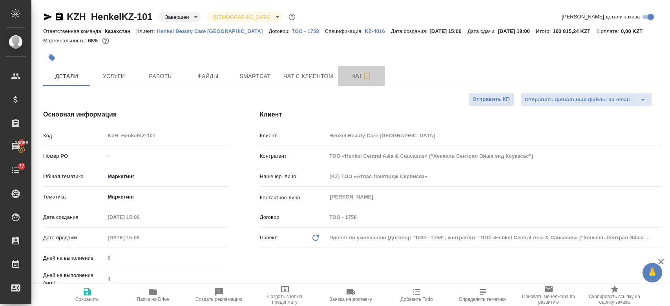
select select "RU"
click at [348, 72] on span "Чат" at bounding box center [361, 76] width 38 height 10
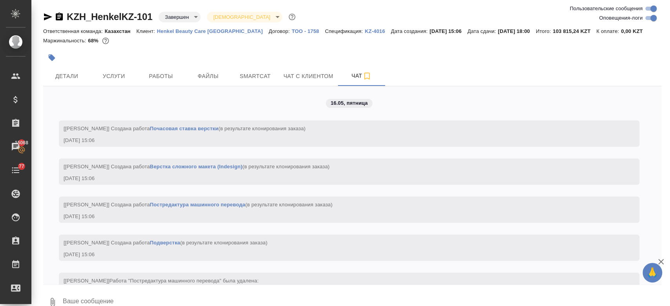
scroll to position [4021, 0]
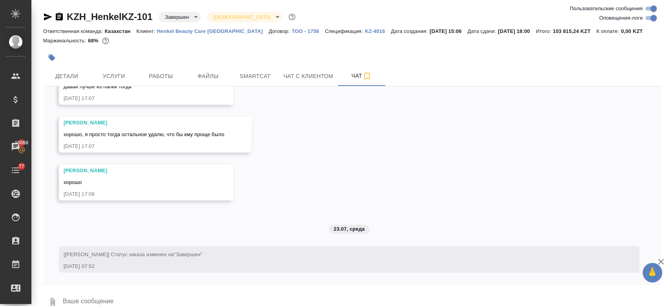
click at [47, 18] on icon "button" at bounding box center [48, 16] width 8 height 7
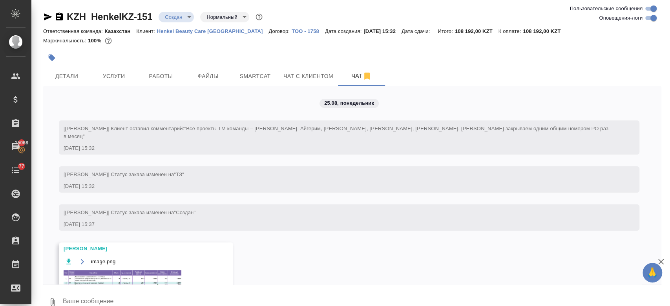
scroll to position [445, 0]
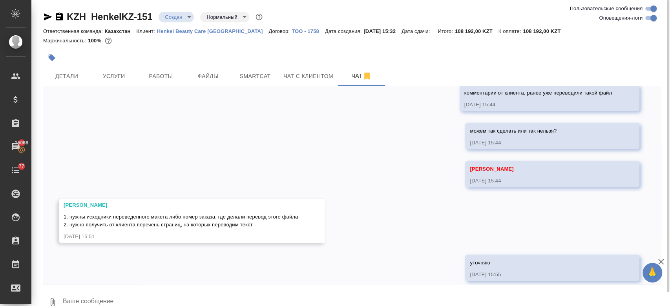
click at [174, 297] on textarea at bounding box center [361, 302] width 599 height 27
paste textarea
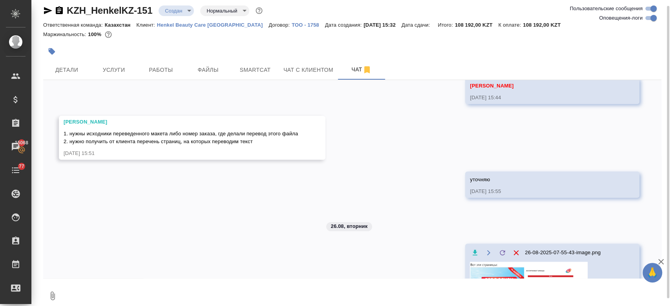
scroll to position [533, 0]
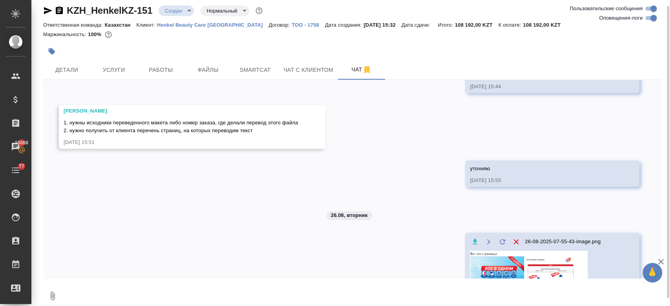
click at [181, 291] on textarea at bounding box center [361, 295] width 599 height 27
paste textarea
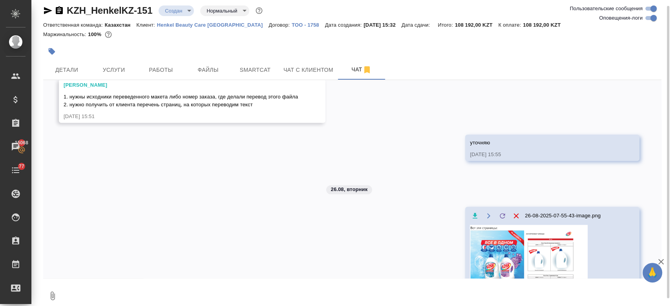
scroll to position [647, 0]
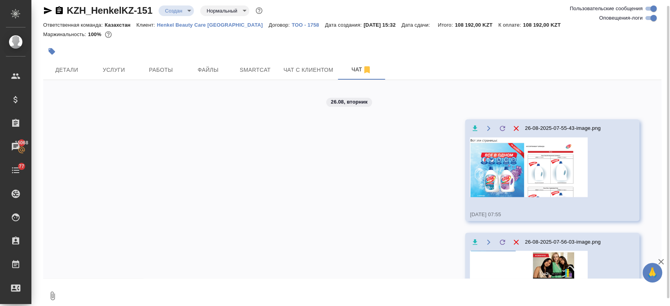
click at [217, 284] on textarea at bounding box center [361, 295] width 599 height 27
paste textarea
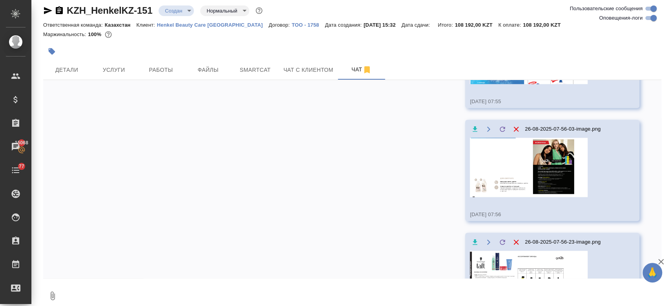
scroll to position [829, 0]
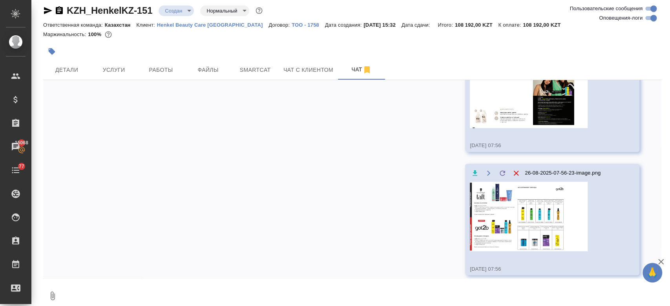
click at [145, 299] on textarea at bounding box center [361, 295] width 599 height 27
type textarea "эти страницы"
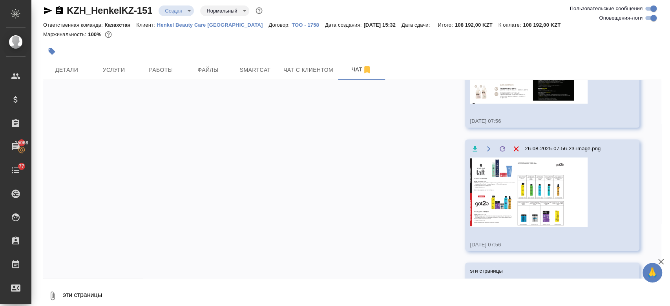
scroll to position [867, 0]
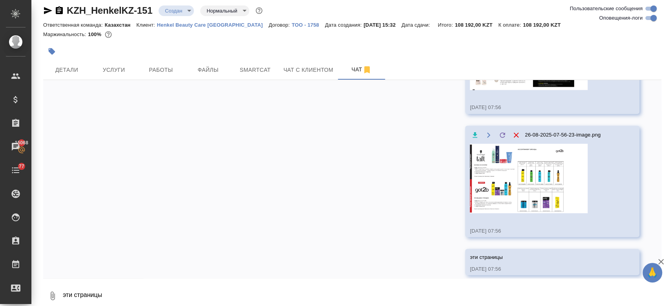
click at [215, 219] on div "25.08, понедельник [Кошербаева Назерке] Клиент оставил комментарий: "Все проект…" at bounding box center [352, 179] width 618 height 198
click at [117, 287] on textarea "эти страницы" at bounding box center [361, 295] width 599 height 27
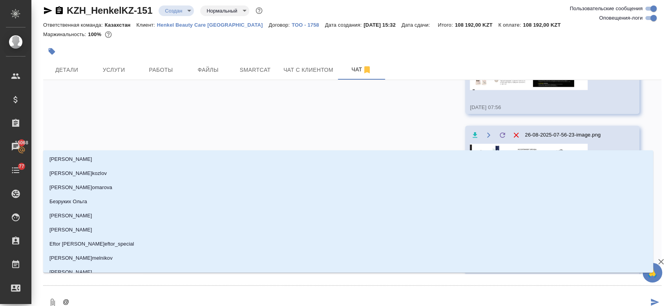
type textarea "@х"
type input "х"
type textarea "@"
type textarea "@з"
type input "з"
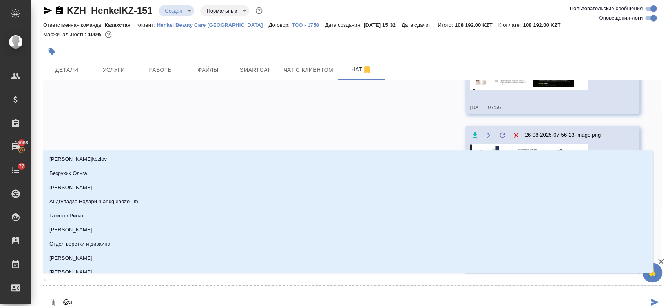
type textarea "@за"
type input "за"
type textarea "@заб"
type input "заб"
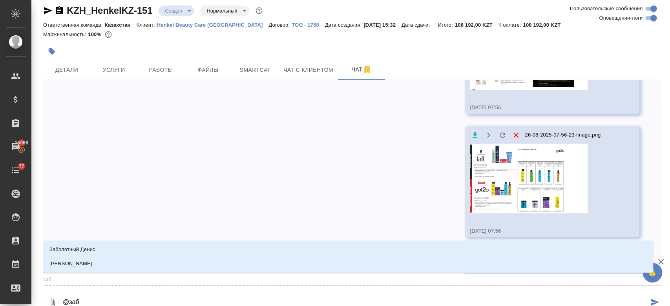
type textarea "@забо"
type input "забо"
type textarea "@забор"
type input "забор"
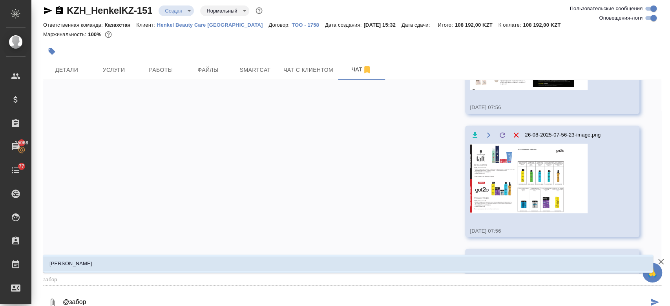
click at [108, 260] on li "[PERSON_NAME]" at bounding box center [348, 264] width 610 height 14
type textarea "@Заборова Александра"
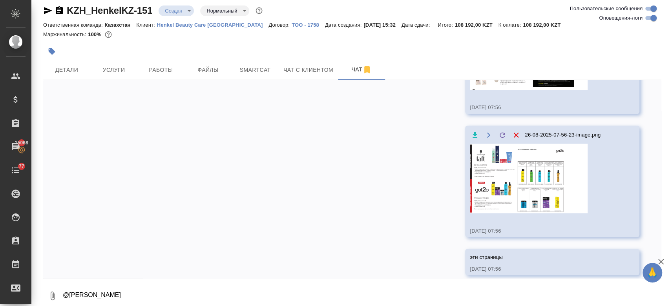
scroll to position [905, 0]
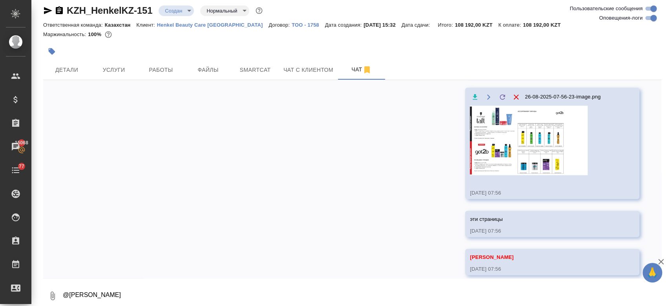
click at [167, 294] on textarea "@Заборова Александра" at bounding box center [361, 295] width 599 height 27
paste textarea "**[KZH_HenkelKZ-101](https://tera.awatera.com/Order/68272a438aaf3dcb981763ef/ch…"
type textarea "**[KZH_HenkelKZ-101](https://tera.awatera.com/Order/68272a438aaf3dcb981763ef/ch…"
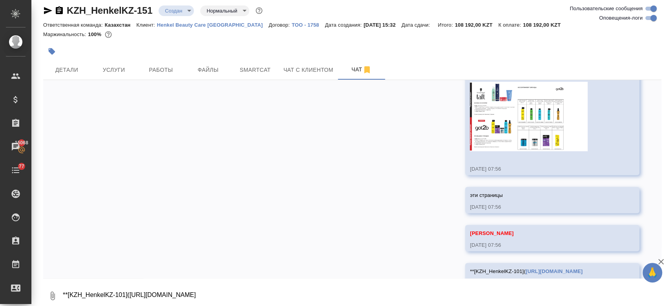
scroll to position [943, 0]
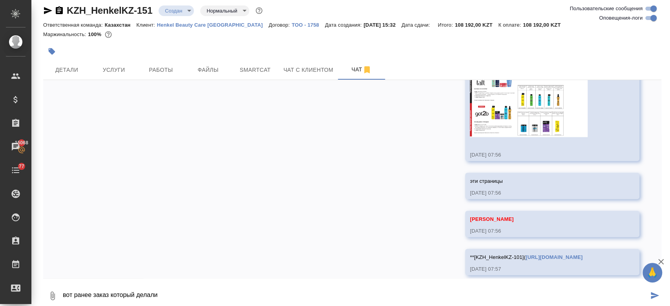
type textarea "вот ранее заказ который делали"
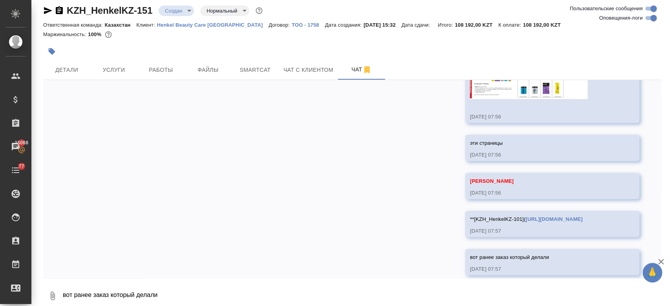
click at [164, 168] on div "25.08, понедельник [Кошербаева Назерке] Клиент оставил комментарий: "Все проект…" at bounding box center [352, 179] width 618 height 198
click at [362, 46] on div at bounding box center [249, 51] width 412 height 17
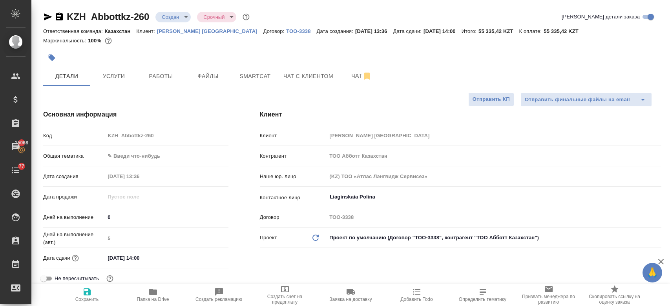
select select "RU"
